Goal: Communication & Community: Answer question/provide support

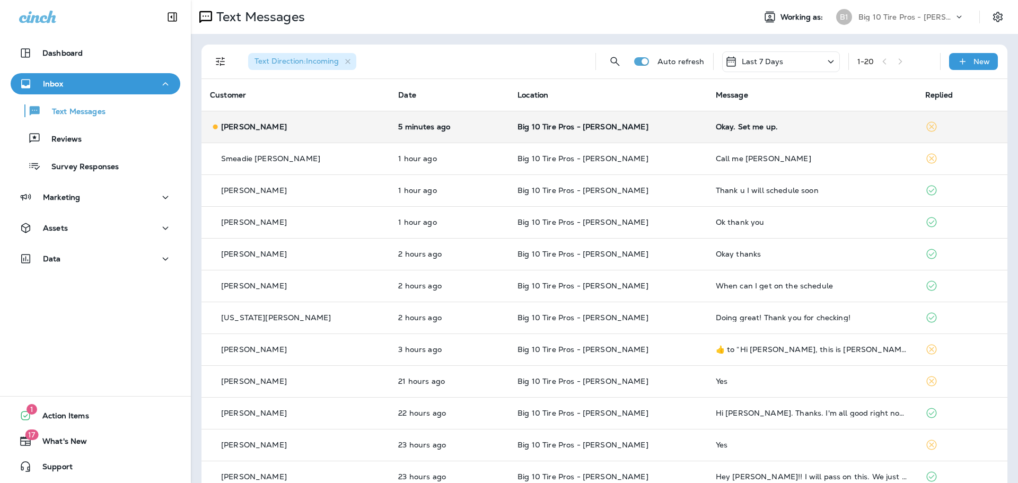
click at [267, 127] on p "[PERSON_NAME]" at bounding box center [254, 126] width 66 height 8
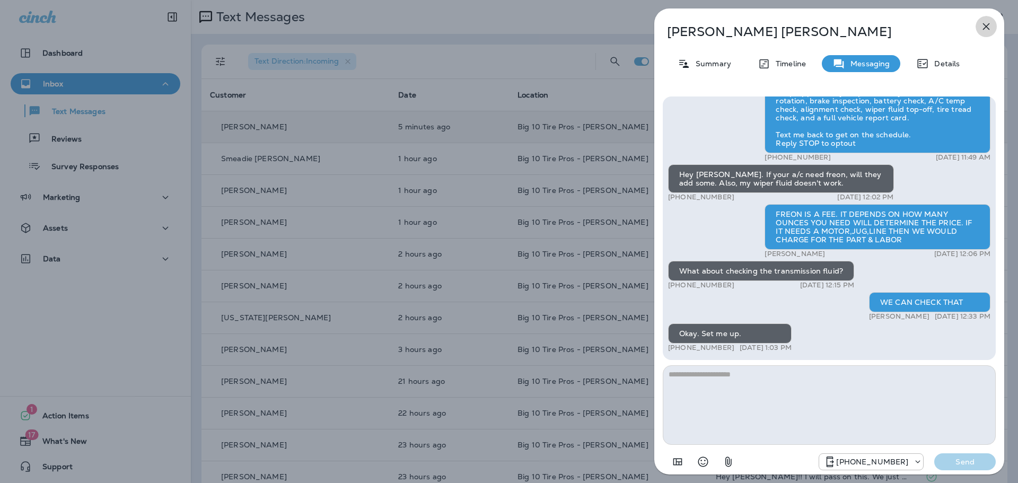
click at [989, 29] on icon "button" at bounding box center [986, 26] width 7 height 7
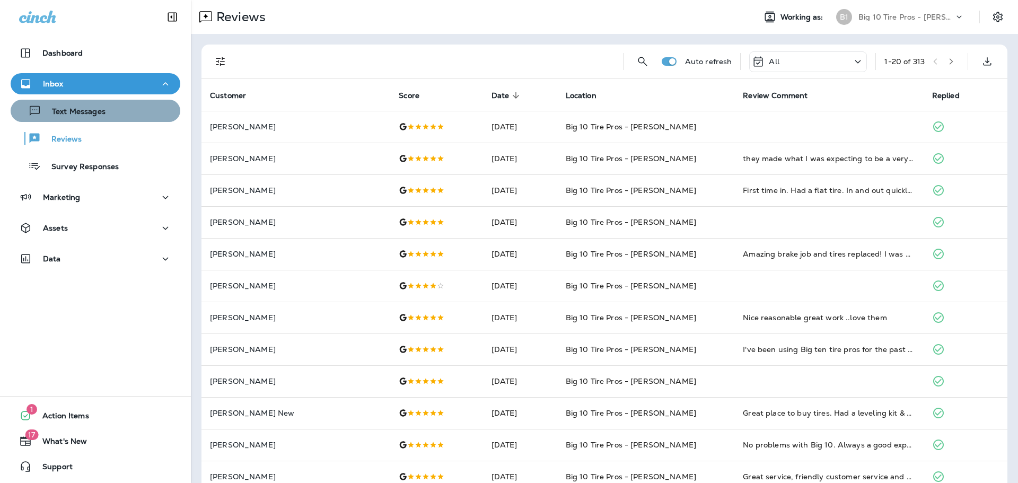
click at [97, 113] on p "Text Messages" at bounding box center [73, 112] width 64 height 10
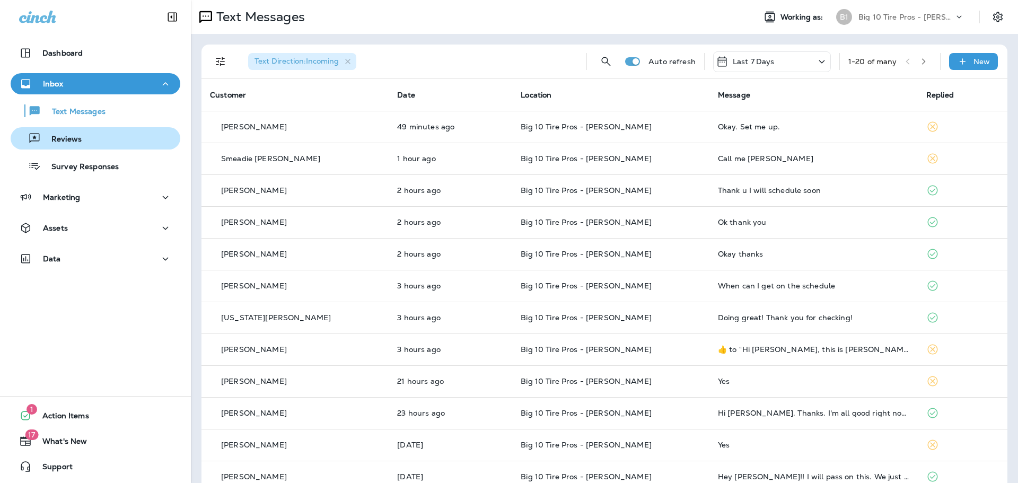
click at [75, 142] on p "Reviews" at bounding box center [61, 140] width 41 height 10
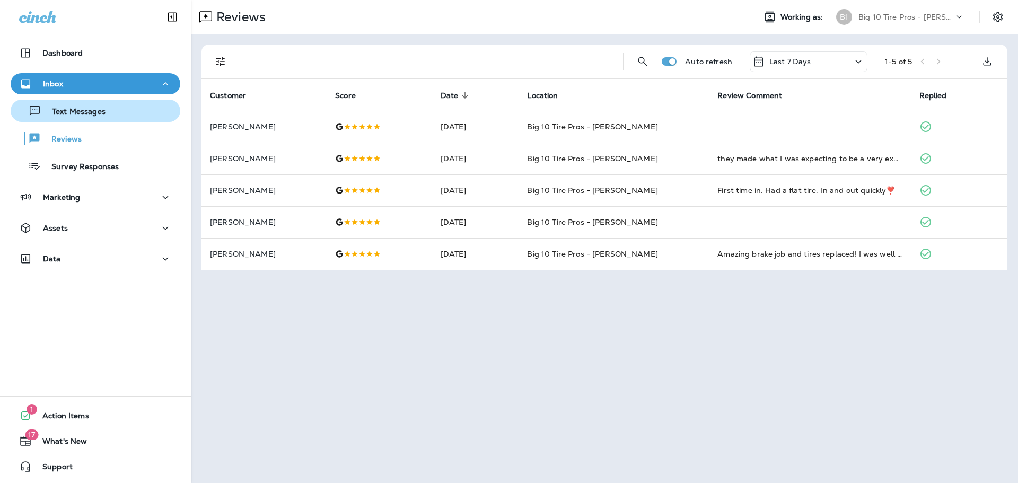
click at [78, 109] on p "Text Messages" at bounding box center [73, 112] width 64 height 10
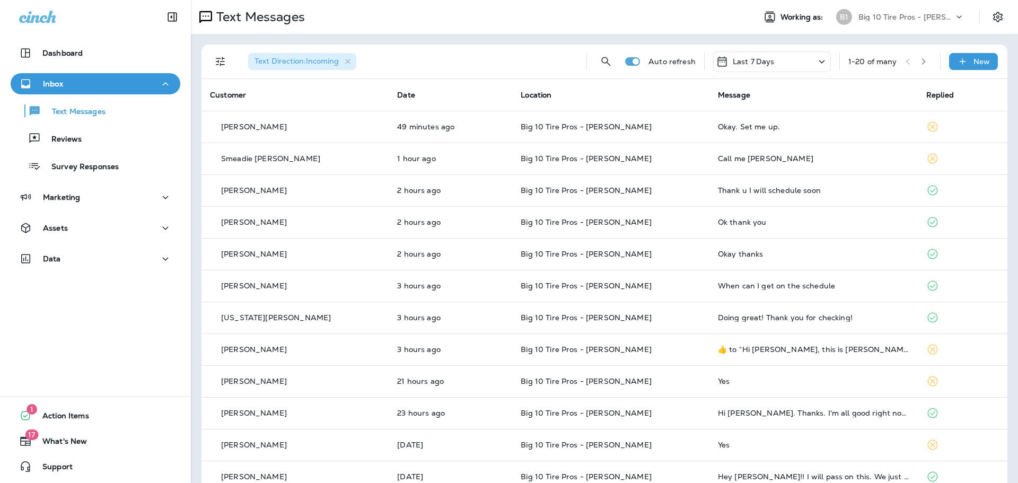
drag, startPoint x: 75, startPoint y: 141, endPoint x: 91, endPoint y: 126, distance: 21.8
click at [74, 141] on p "Reviews" at bounding box center [61, 140] width 41 height 10
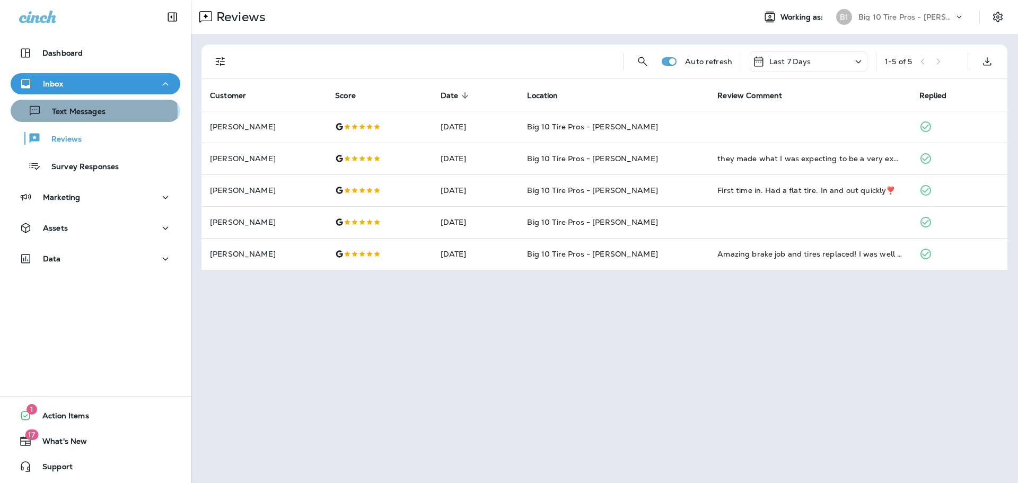
click at [93, 112] on p "Text Messages" at bounding box center [73, 112] width 64 height 10
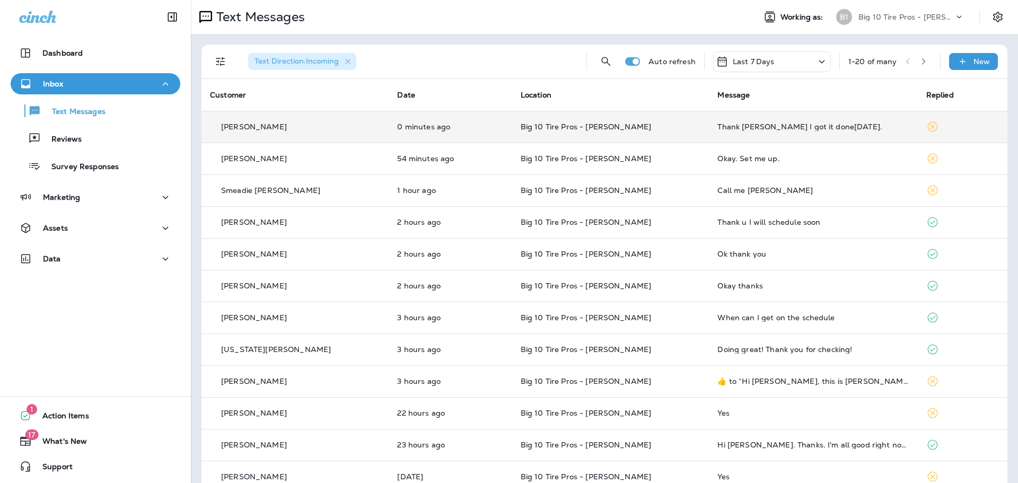
click at [780, 128] on div "Thank Monica I got it done3wks ago." at bounding box center [812, 126] width 191 height 8
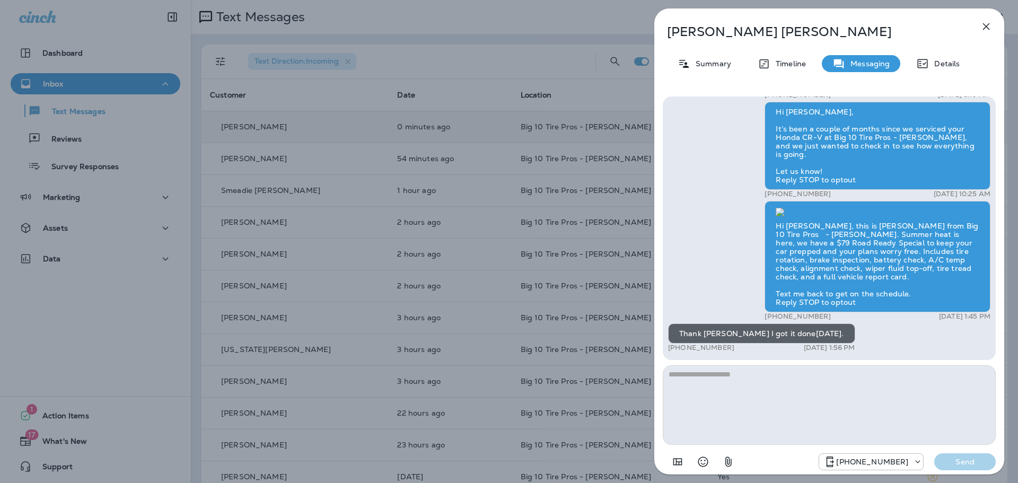
click at [693, 382] on textarea at bounding box center [829, 405] width 333 height 80
type textarea "**********"
click at [975, 469] on button "Send" at bounding box center [965, 461] width 62 height 17
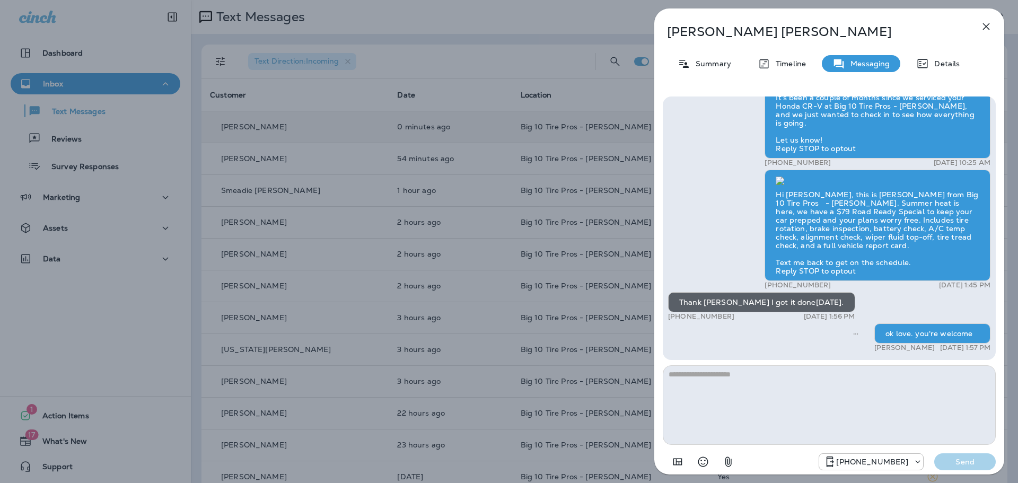
click at [984, 27] on icon "button" at bounding box center [986, 26] width 13 height 13
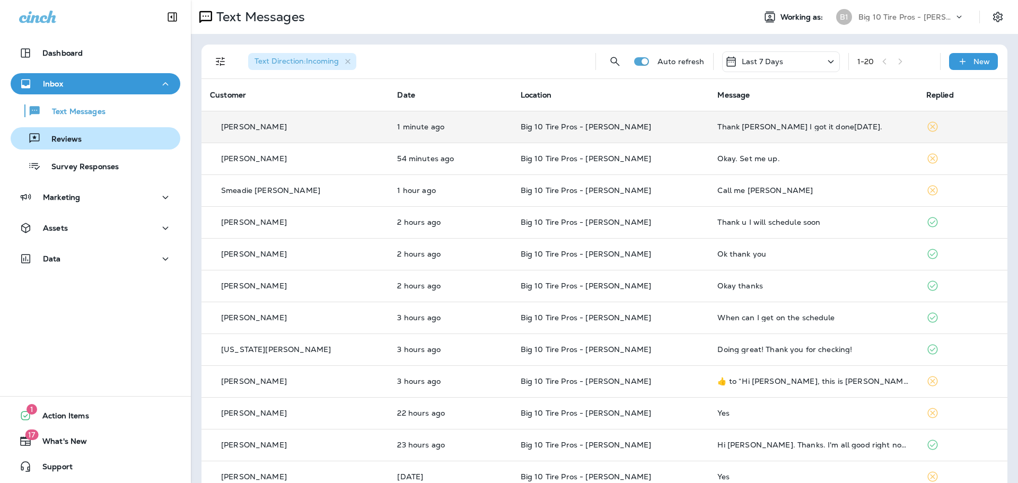
click at [81, 137] on div "Reviews" at bounding box center [95, 138] width 161 height 16
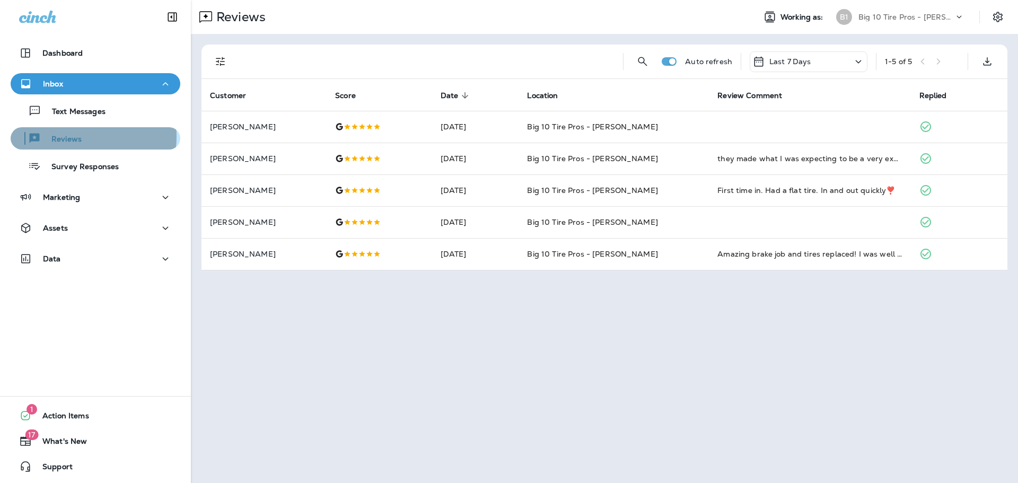
click at [71, 136] on p "Reviews" at bounding box center [61, 140] width 41 height 10
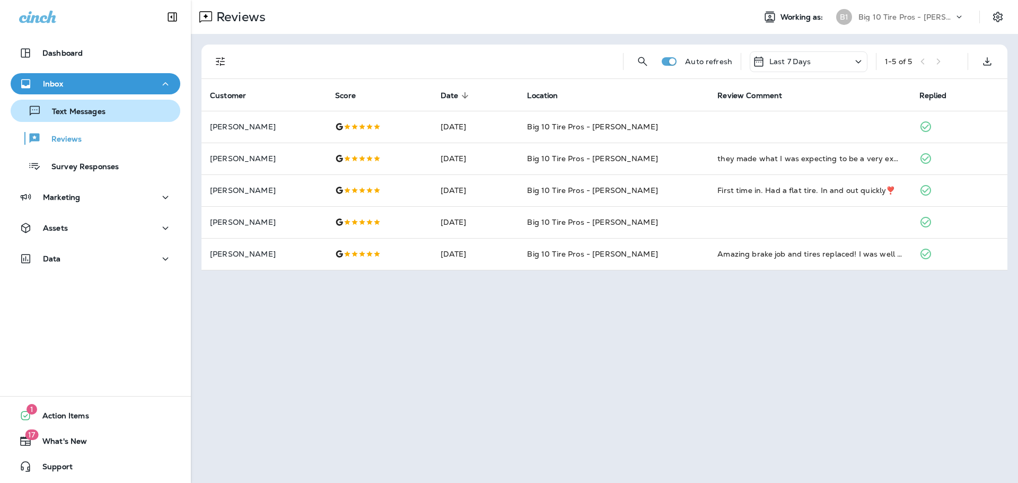
click at [64, 106] on div "Text Messages" at bounding box center [60, 111] width 91 height 16
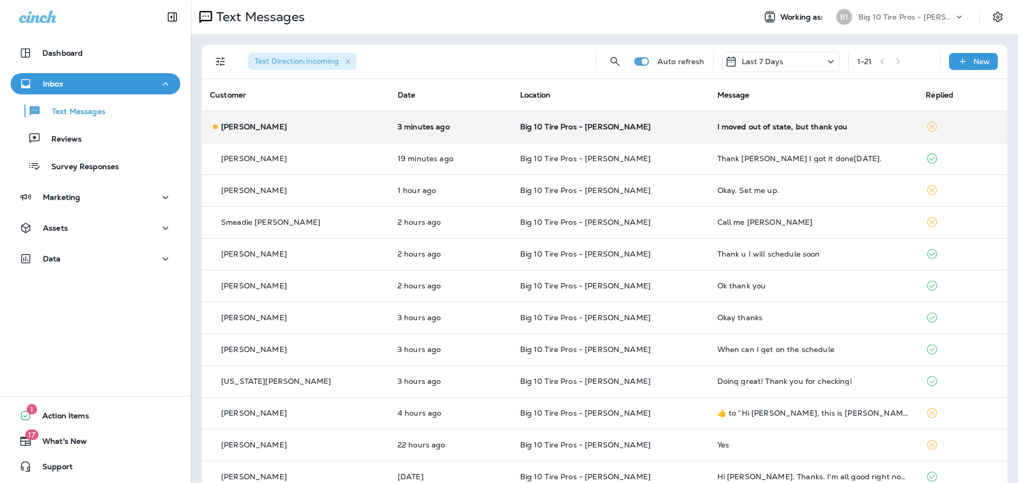
click at [768, 127] on div "I moved out of state, but thank you" at bounding box center [813, 126] width 192 height 8
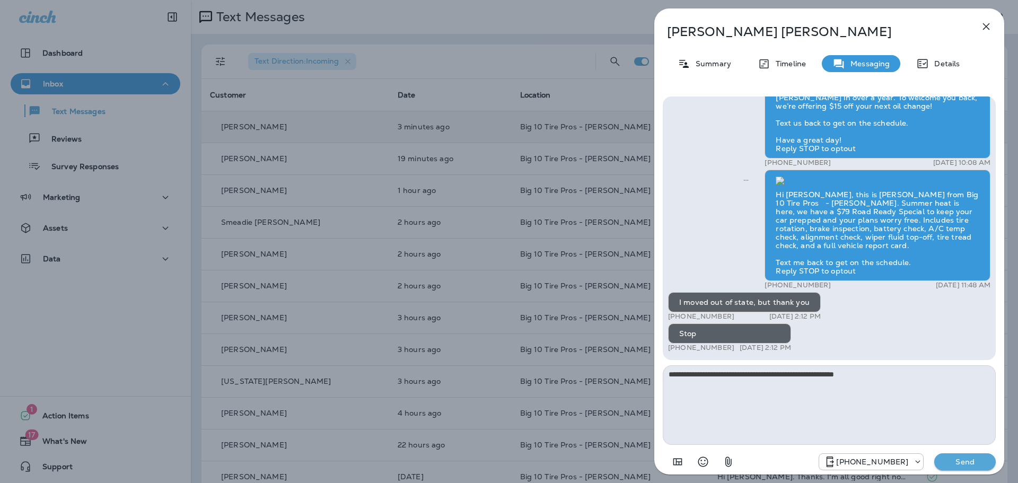
drag, startPoint x: 954, startPoint y: 376, endPoint x: 546, endPoint y: 401, distance: 408.6
click at [545, 400] on div "**********" at bounding box center [509, 241] width 1018 height 483
type textarea "**********"
click at [973, 463] on p "Send" at bounding box center [965, 462] width 45 height 10
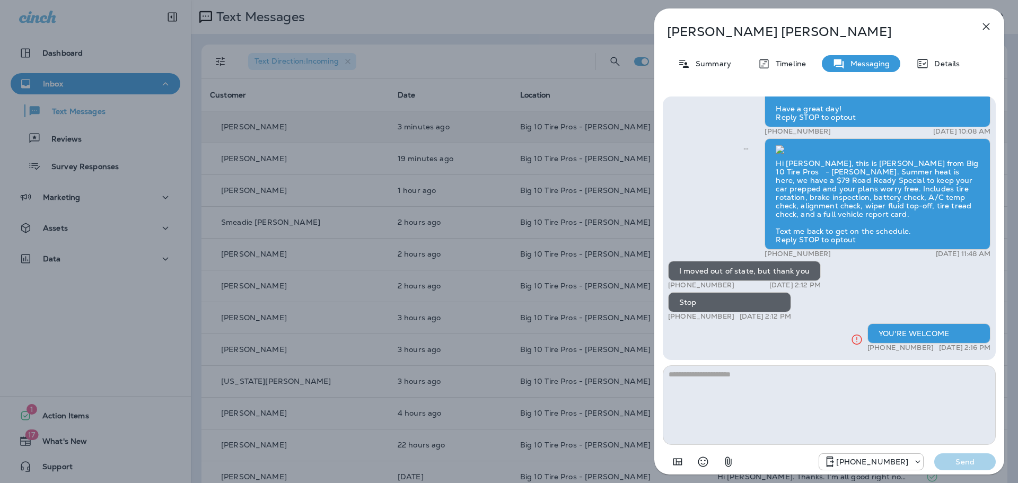
click at [993, 24] on button "button" at bounding box center [986, 26] width 21 height 21
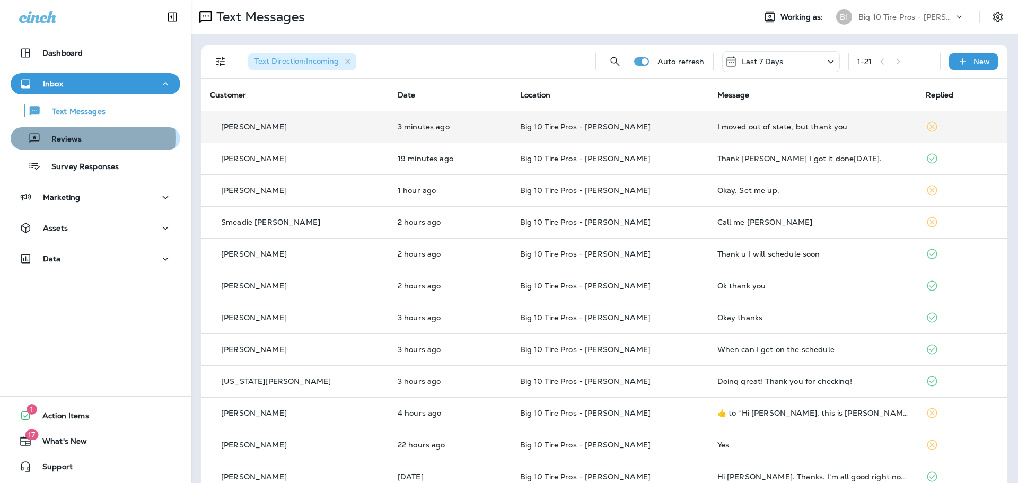
click at [67, 138] on p "Reviews" at bounding box center [61, 140] width 41 height 10
